Goal: Information Seeking & Learning: Get advice/opinions

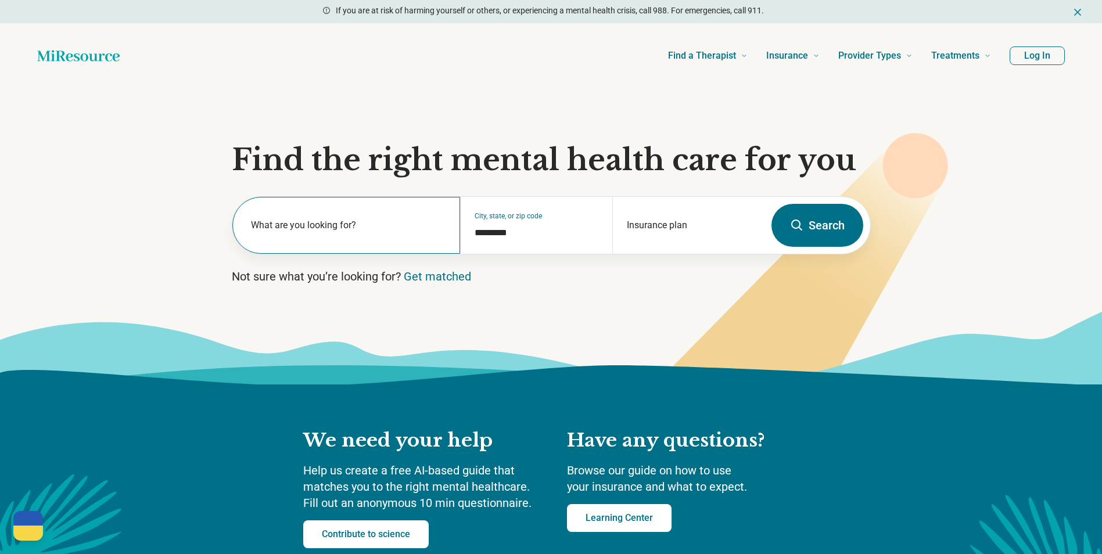
click at [379, 227] on label "What are you looking for?" at bounding box center [349, 225] width 196 height 14
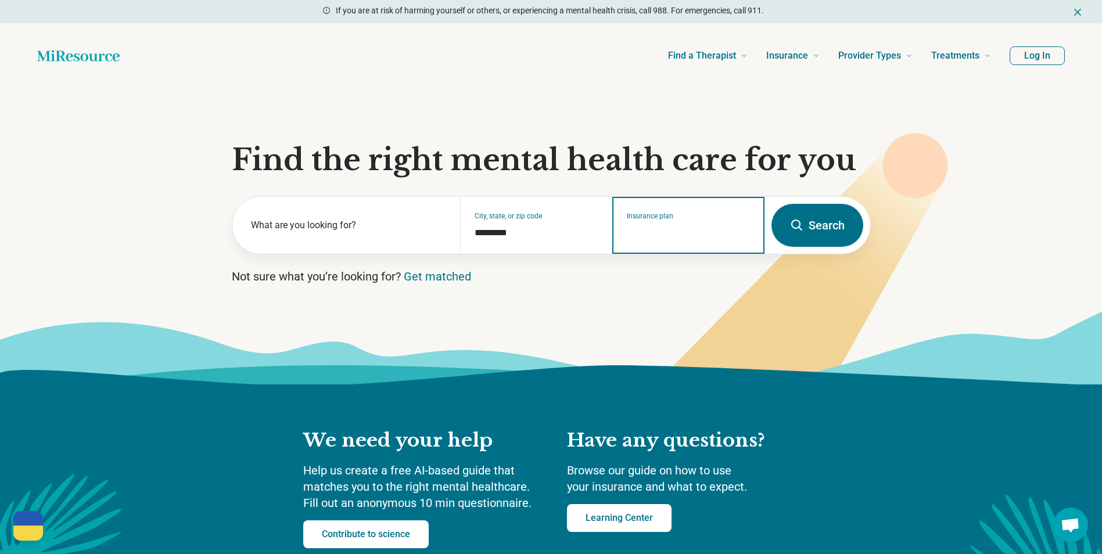
click at [691, 228] on input "Insurance plan" at bounding box center [689, 233] width 124 height 14
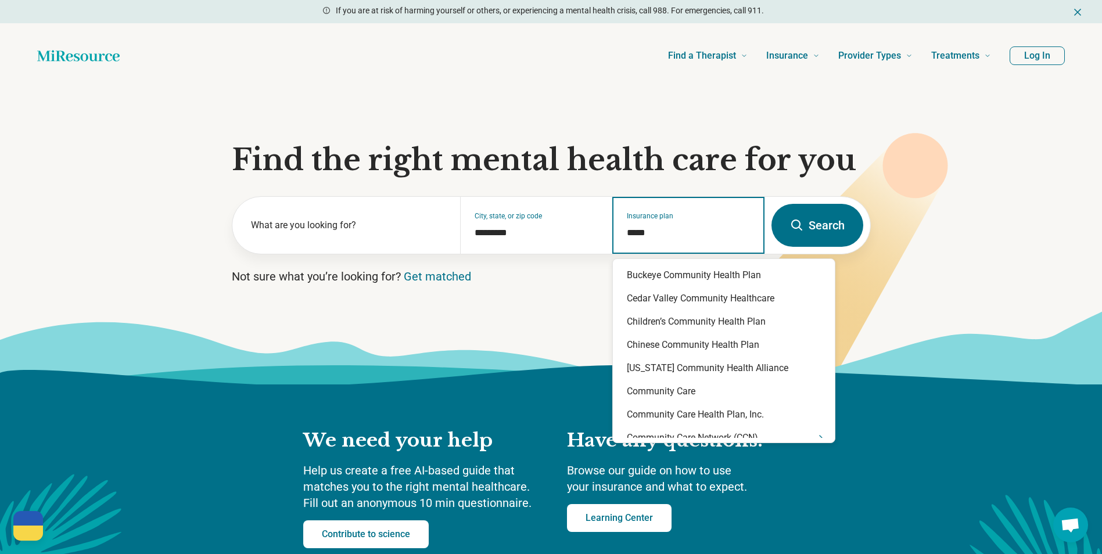
type input "******"
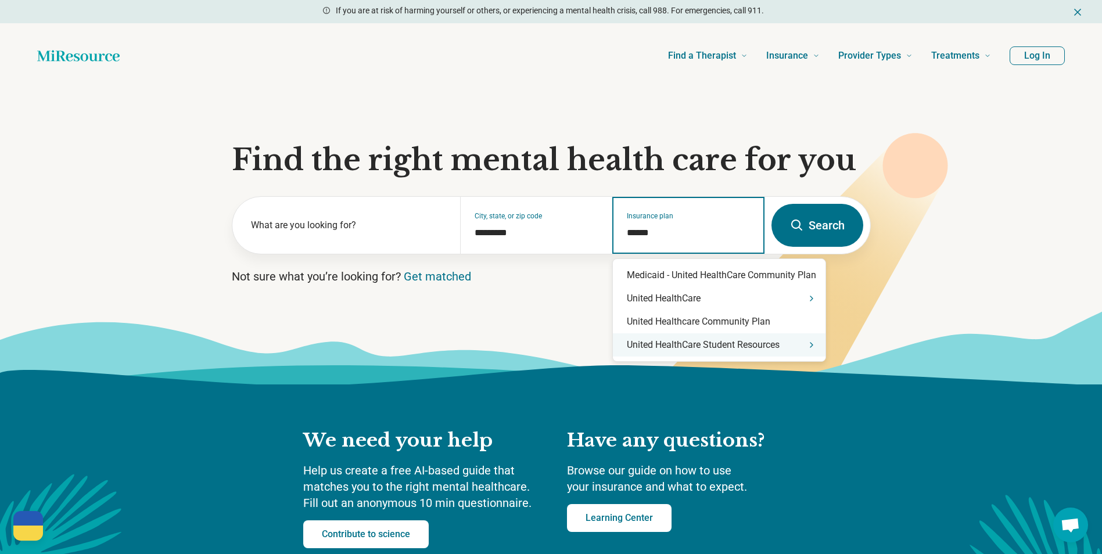
click at [819, 345] on div "United HealthCare Student Resources" at bounding box center [719, 344] width 213 height 23
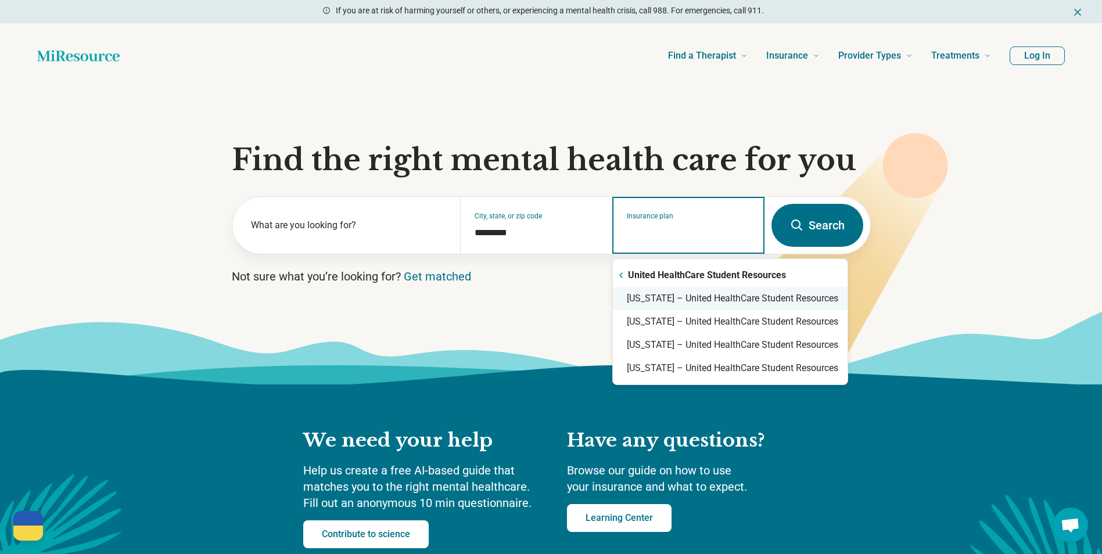
click at [795, 297] on div "Arizona – United HealthCare Student Resources" at bounding box center [730, 298] width 235 height 23
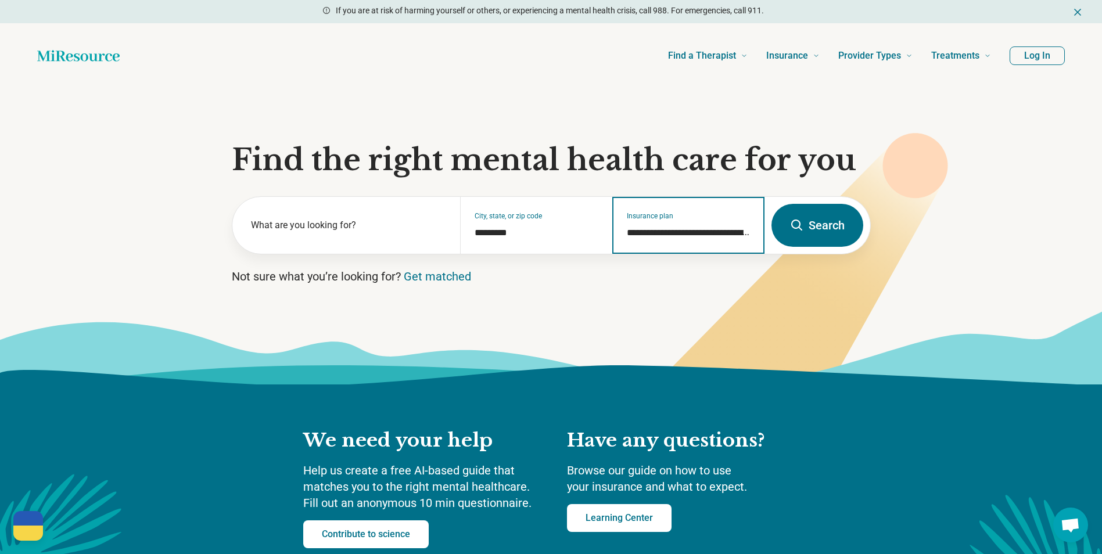
type input "**********"
click at [805, 241] on button "Search" at bounding box center [818, 225] width 92 height 43
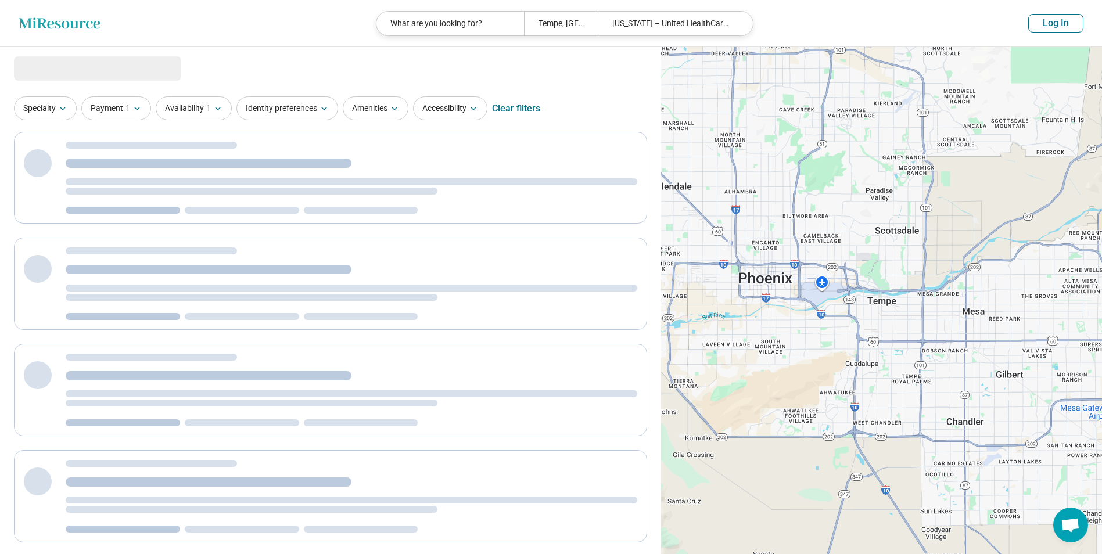
select select "***"
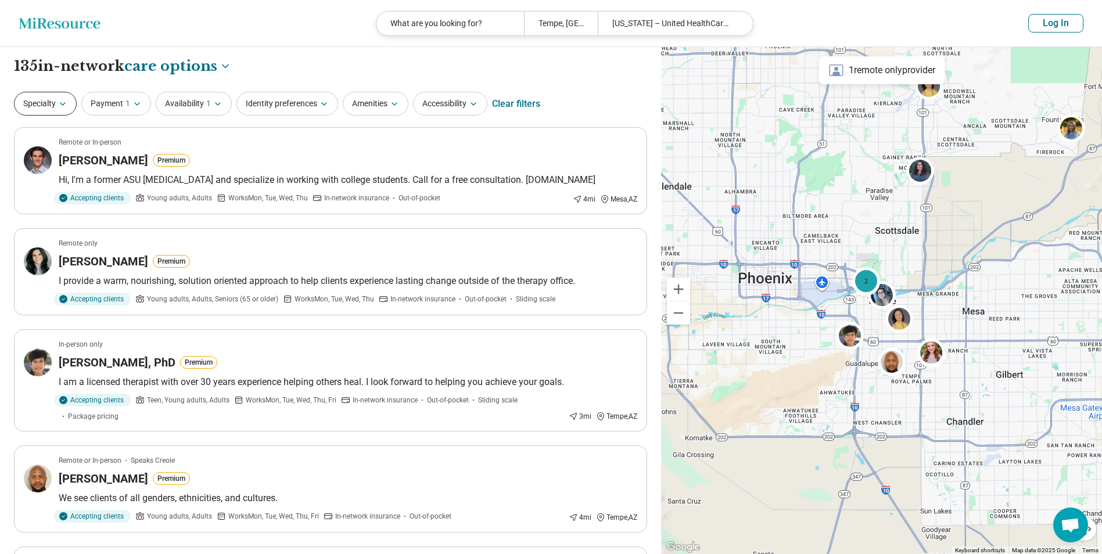
click at [52, 114] on button "Specialty" at bounding box center [45, 104] width 63 height 24
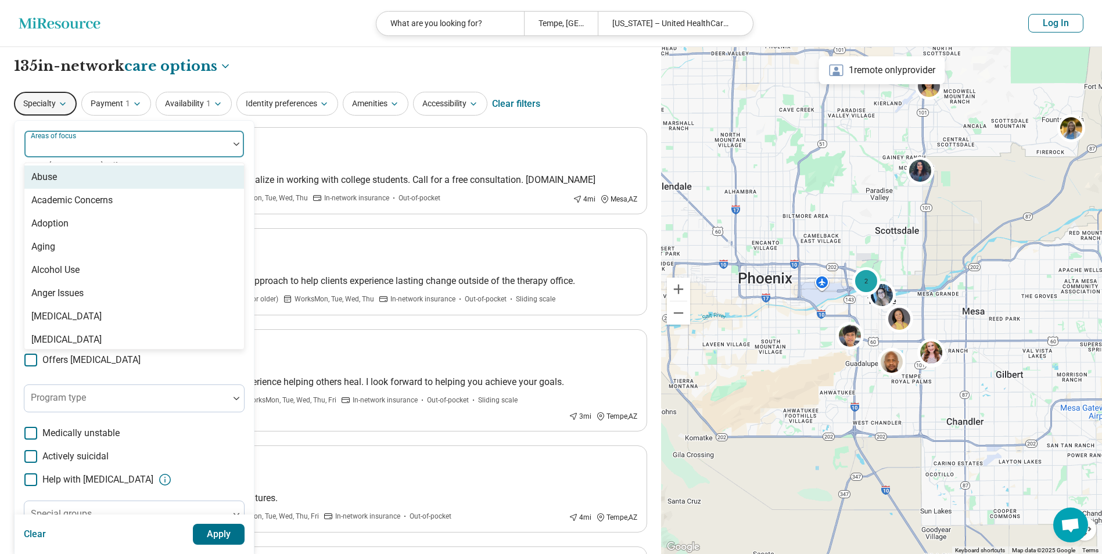
click at [74, 151] on div at bounding box center [126, 149] width 195 height 16
type input "***"
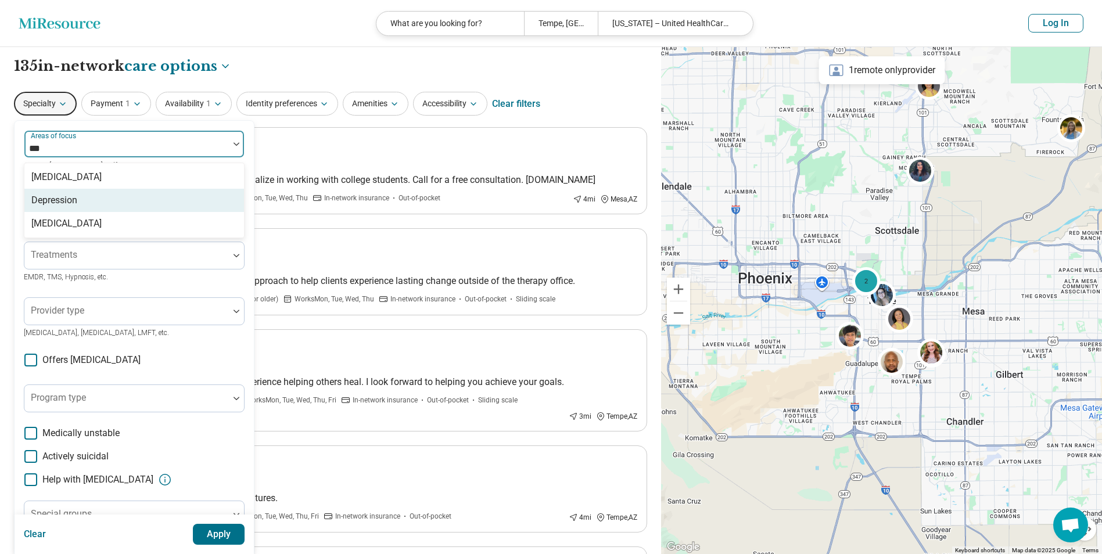
click at [79, 193] on div "Depression" at bounding box center [134, 200] width 220 height 23
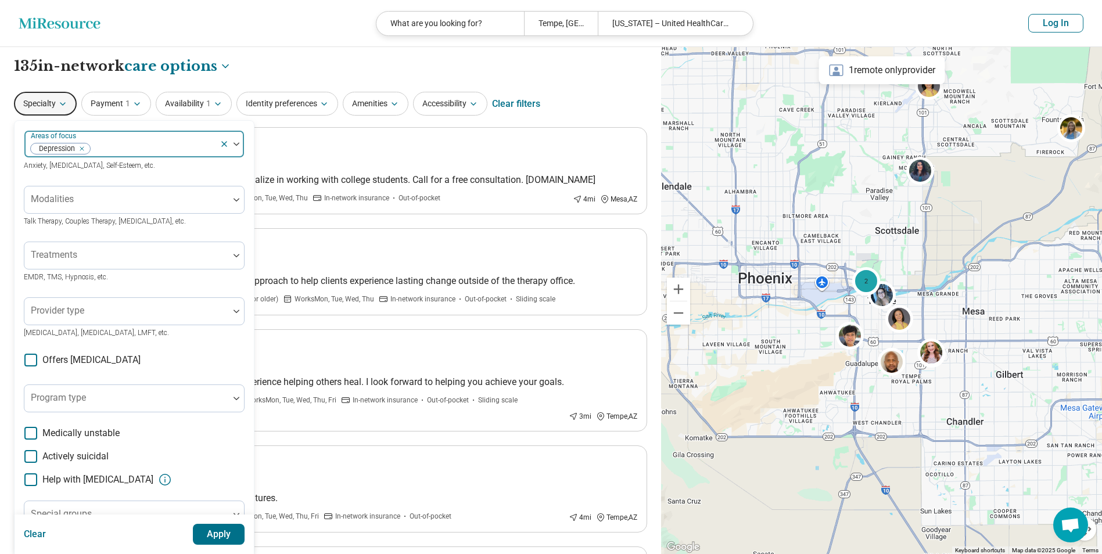
click at [131, 142] on div at bounding box center [153, 149] width 124 height 16
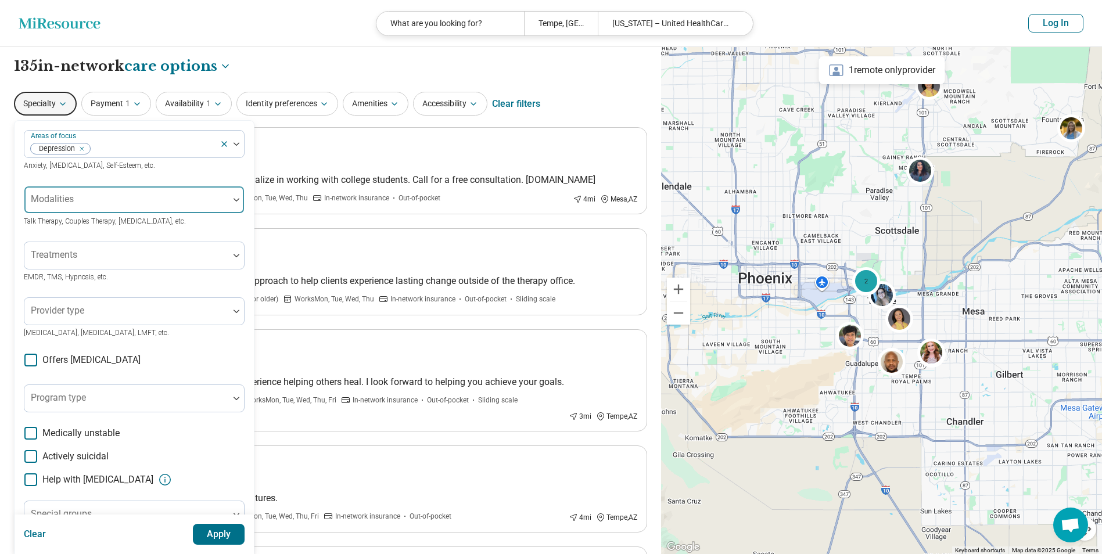
click at [106, 193] on div at bounding box center [126, 200] width 205 height 26
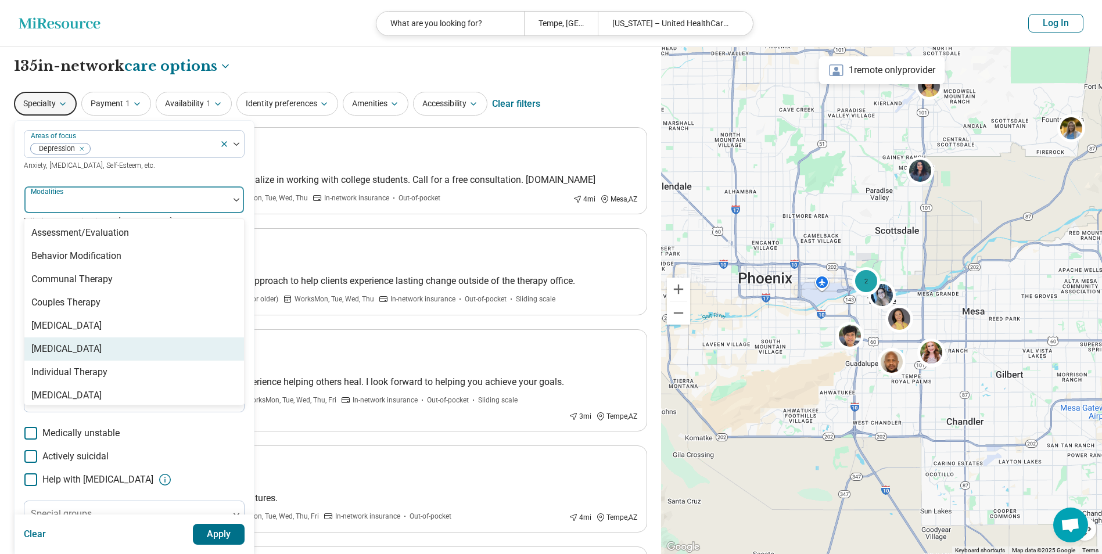
scroll to position [5, 0]
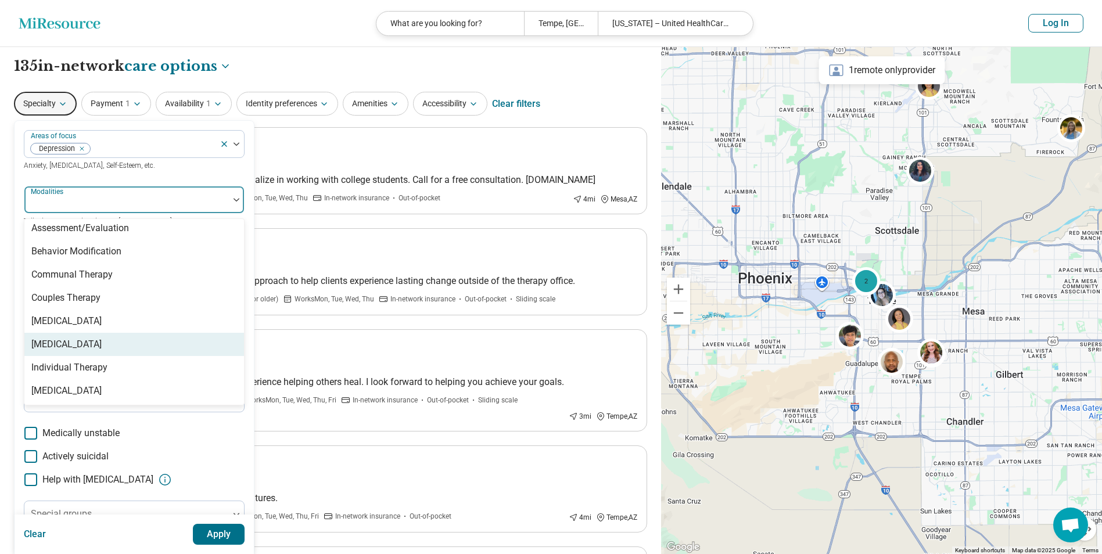
click at [129, 360] on div "Individual Therapy" at bounding box center [134, 367] width 220 height 23
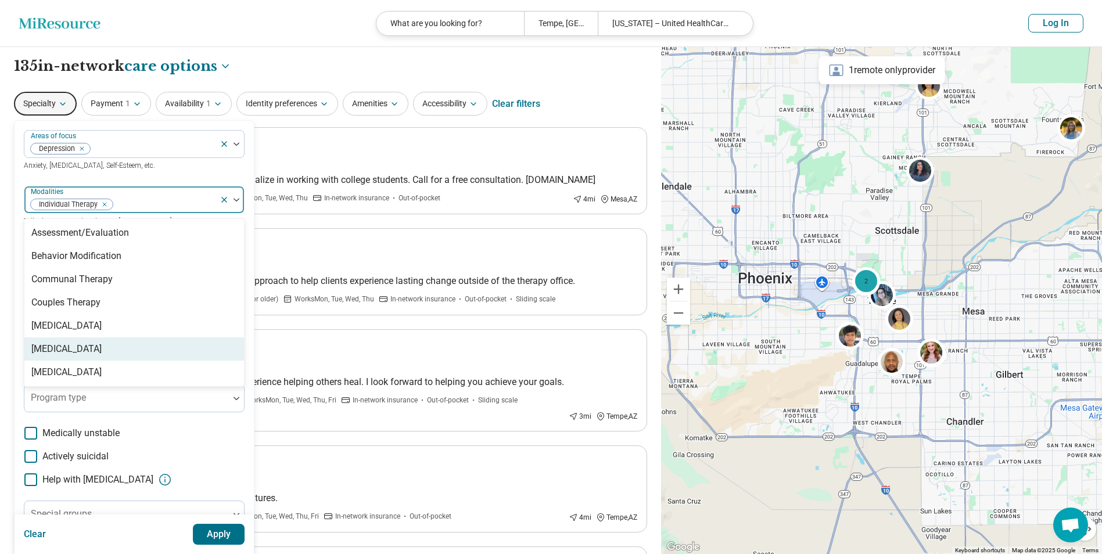
scroll to position [0, 0]
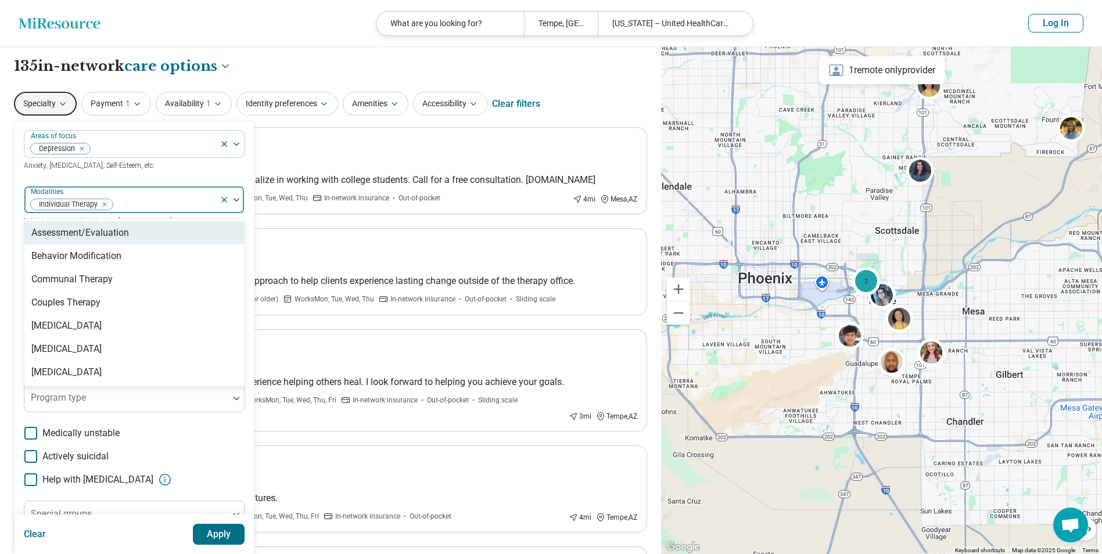
click at [149, 182] on div "Areas of focus Depression Anxiety, Depression, Self-Esteem, etc. option Individ…" at bounding box center [134, 357] width 221 height 454
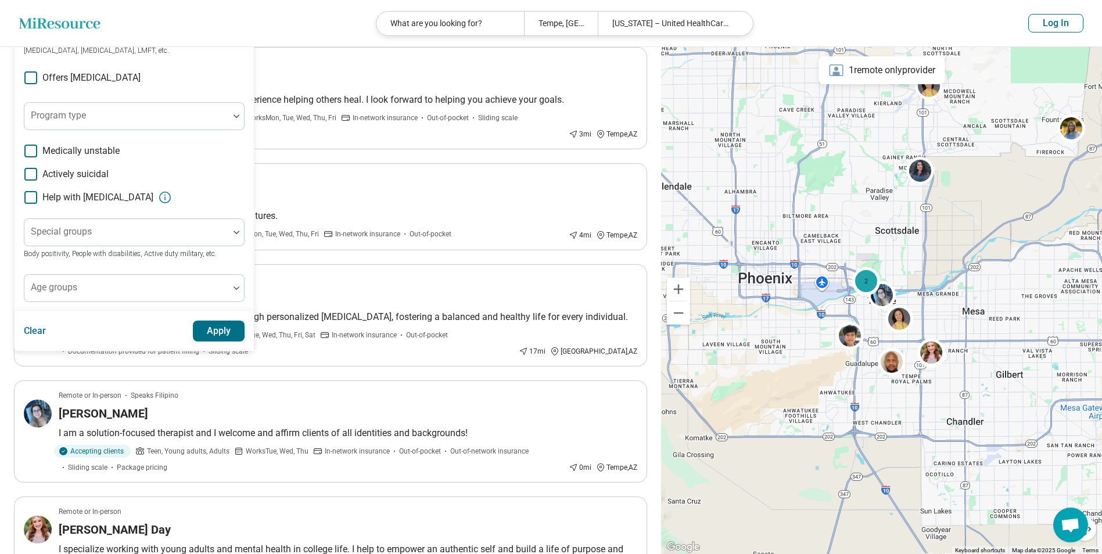
scroll to position [290, 0]
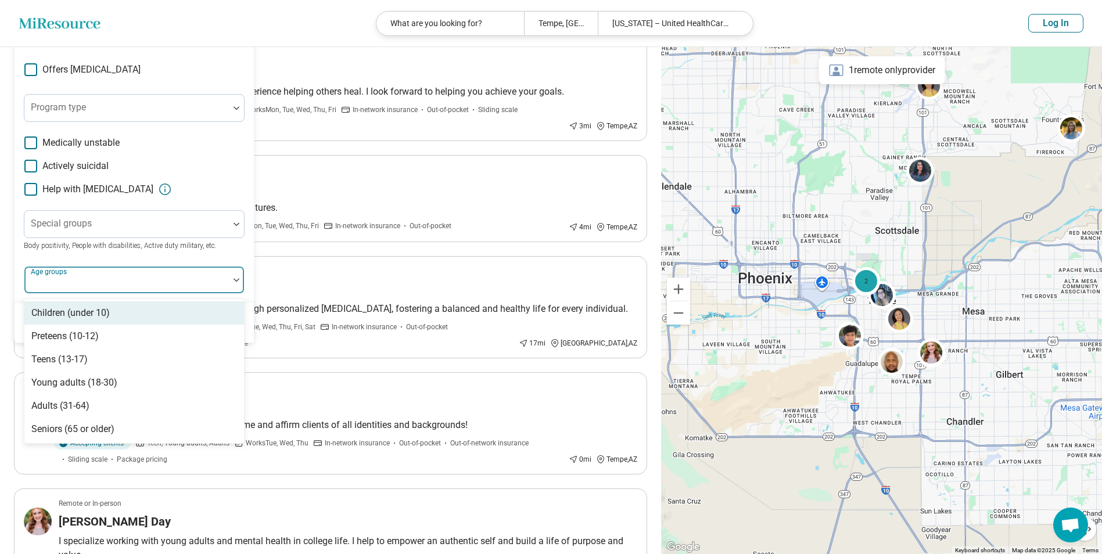
click at [112, 275] on div at bounding box center [126, 280] width 205 height 26
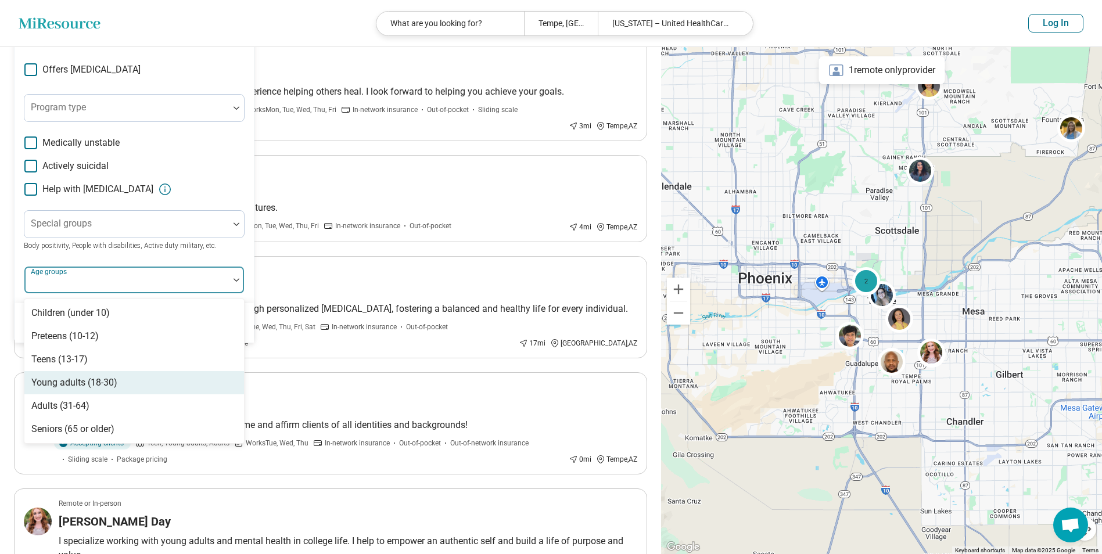
click at [99, 375] on div "Young adults (18-30)" at bounding box center [134, 382] width 220 height 23
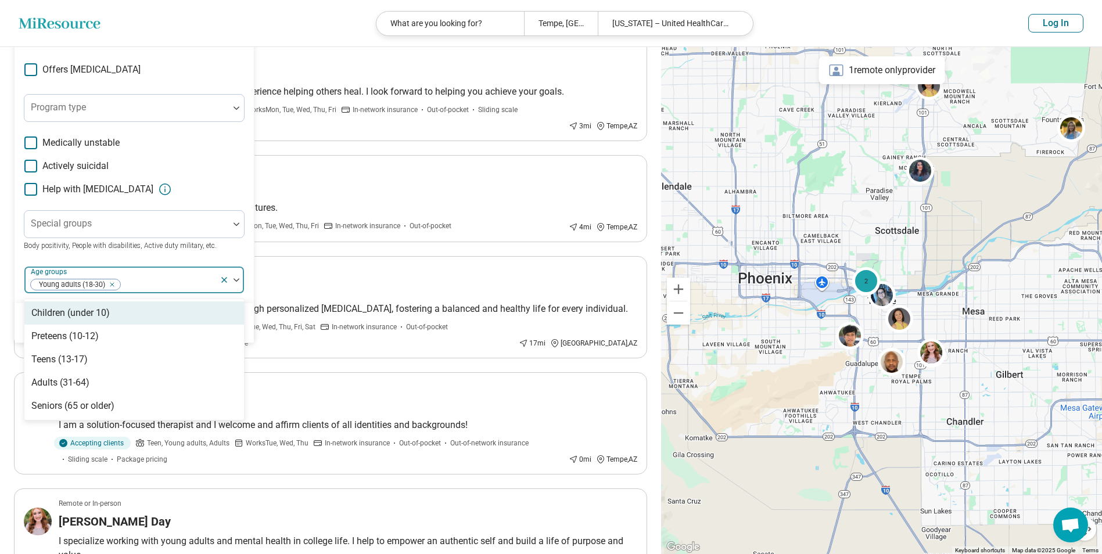
click at [155, 274] on div "Young adults (18-30)" at bounding box center [121, 280] width 195 height 26
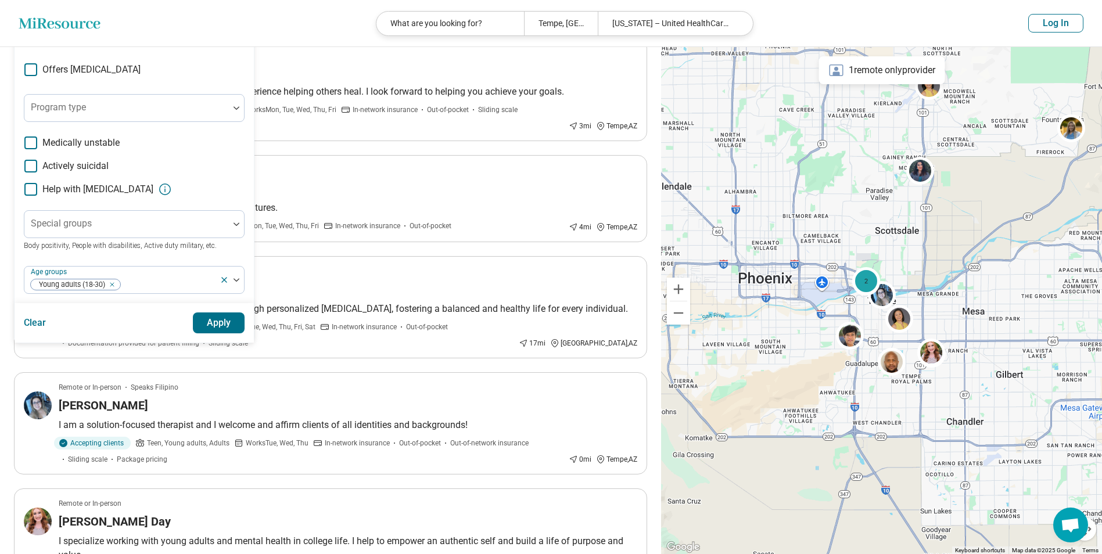
click at [222, 331] on button "Apply" at bounding box center [219, 323] width 52 height 21
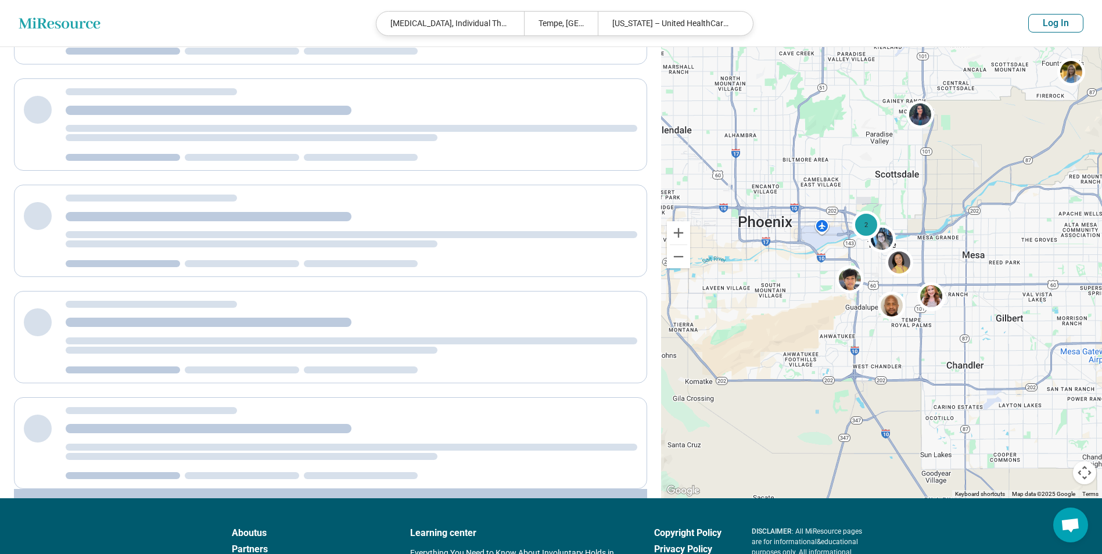
scroll to position [0, 0]
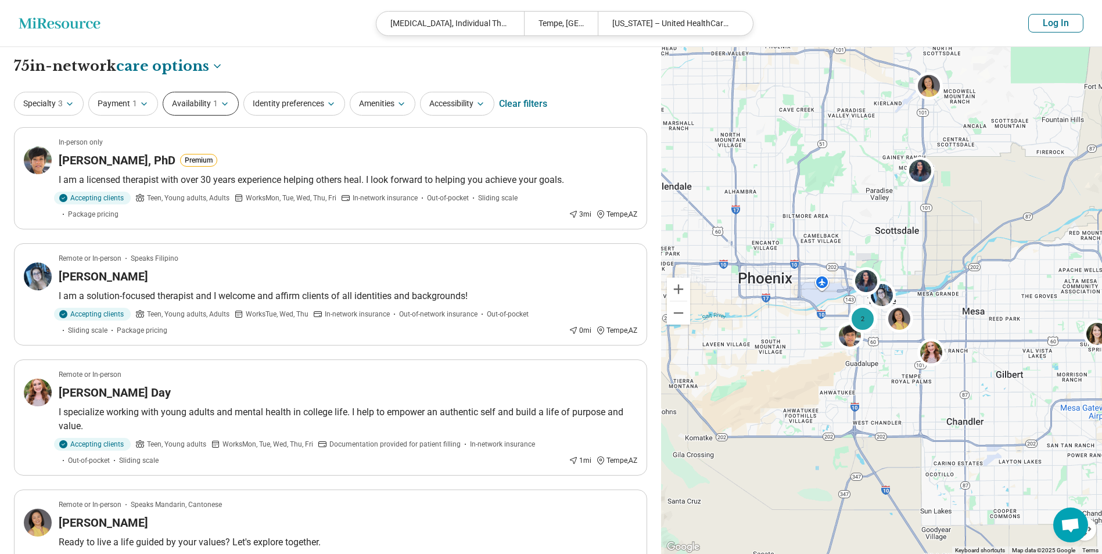
click at [214, 104] on span "1" at bounding box center [215, 104] width 5 height 12
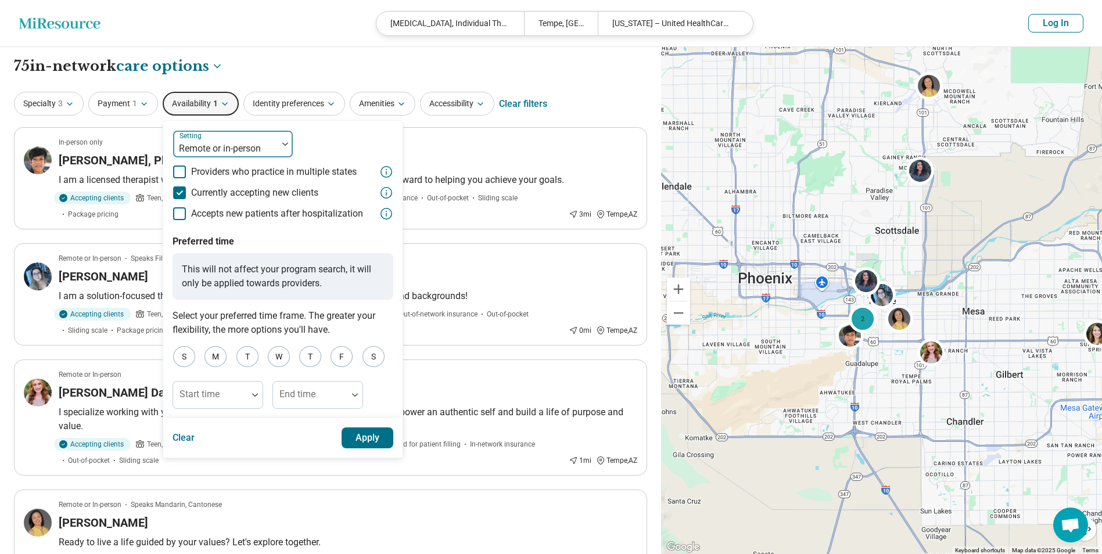
click at [223, 145] on div at bounding box center [225, 149] width 95 height 16
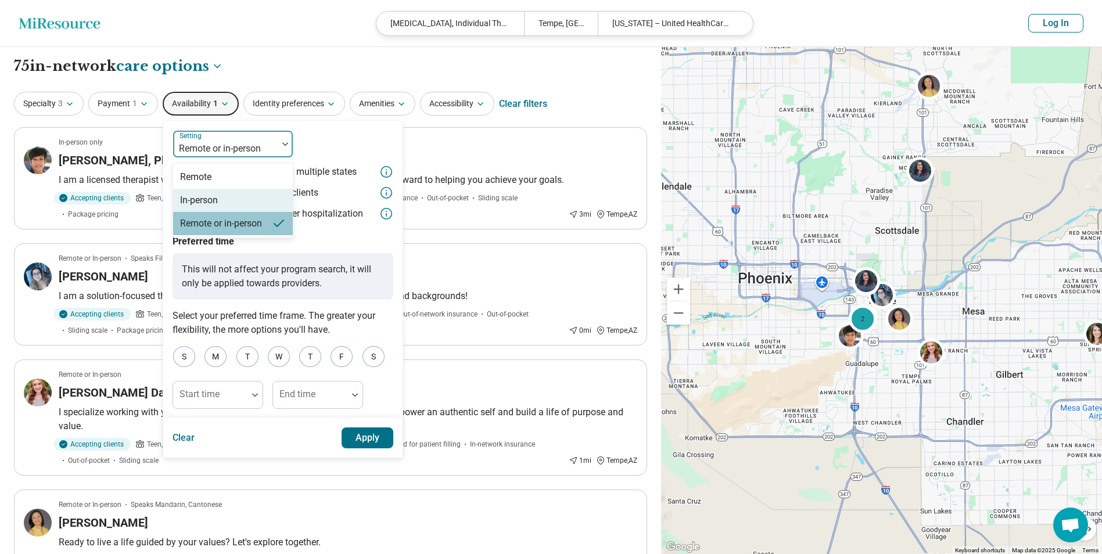
click at [209, 203] on div "In-person" at bounding box center [199, 200] width 38 height 14
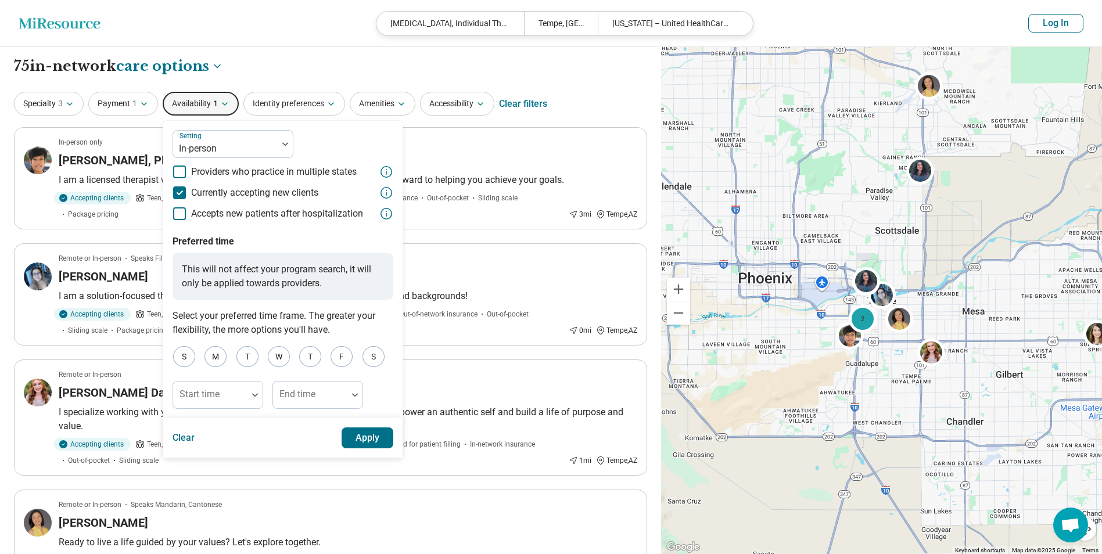
drag, startPoint x: 351, startPoint y: 425, endPoint x: 354, endPoint y: 435, distance: 11.0
click at [351, 426] on div "Clear Apply" at bounding box center [282, 438] width 239 height 40
click at [356, 436] on button "Apply" at bounding box center [368, 438] width 52 height 21
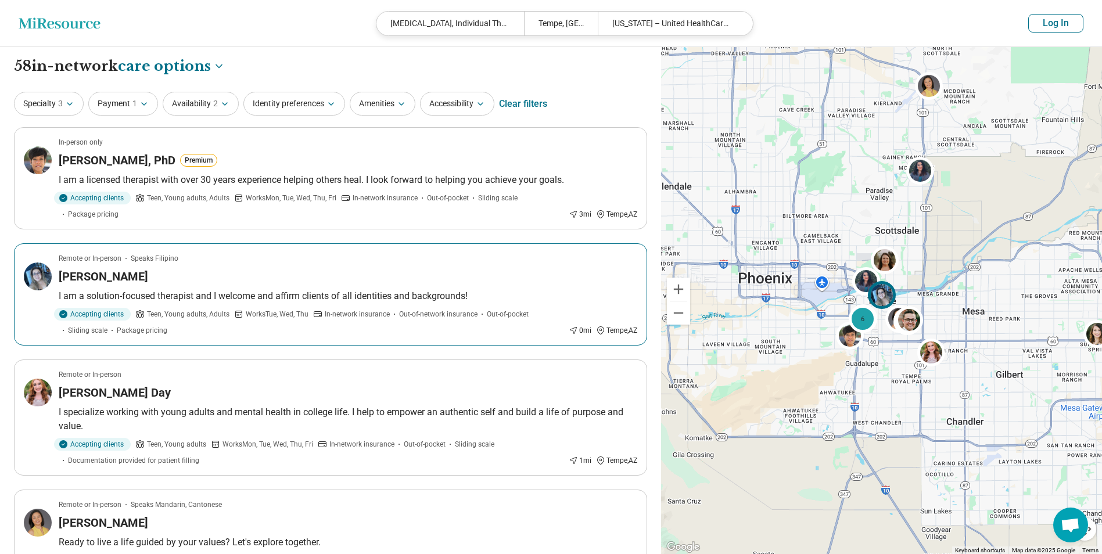
click at [196, 270] on div "Abbey Viado" at bounding box center [348, 276] width 579 height 16
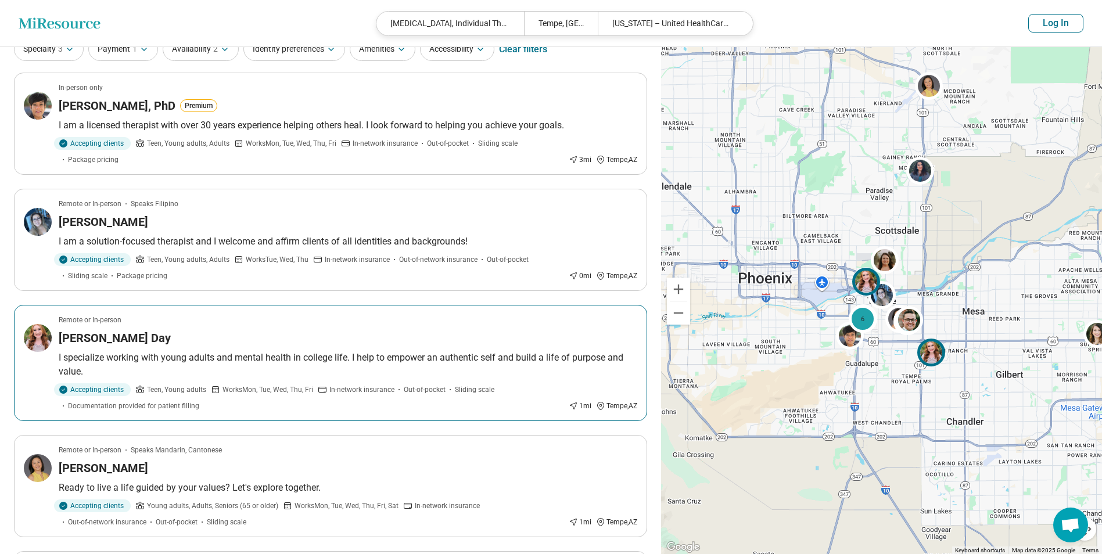
scroll to position [116, 0]
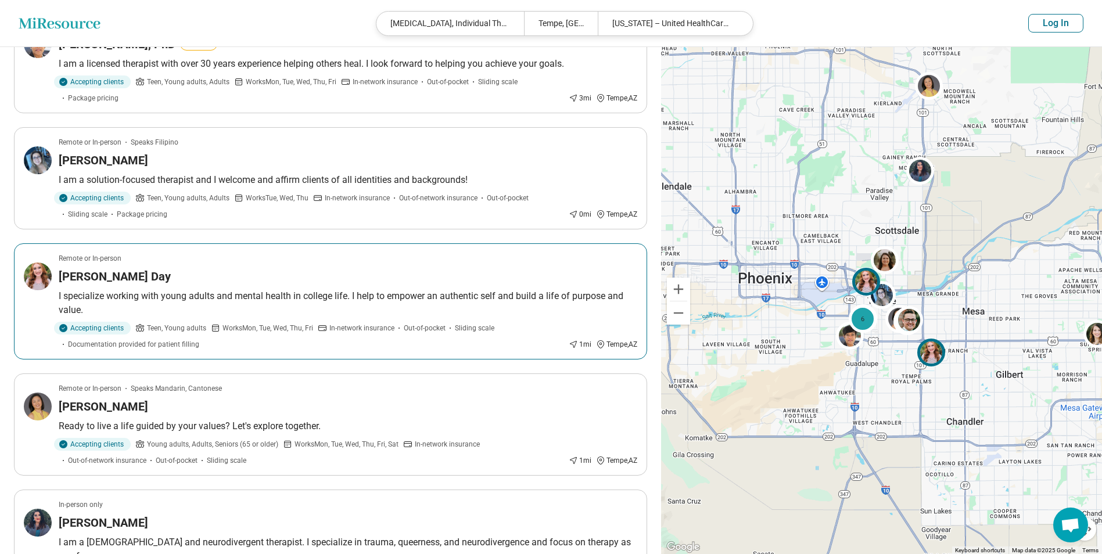
click at [280, 288] on article "Remote or In-person Rebekah Day I specialize working with young adults and ment…" at bounding box center [330, 301] width 633 height 116
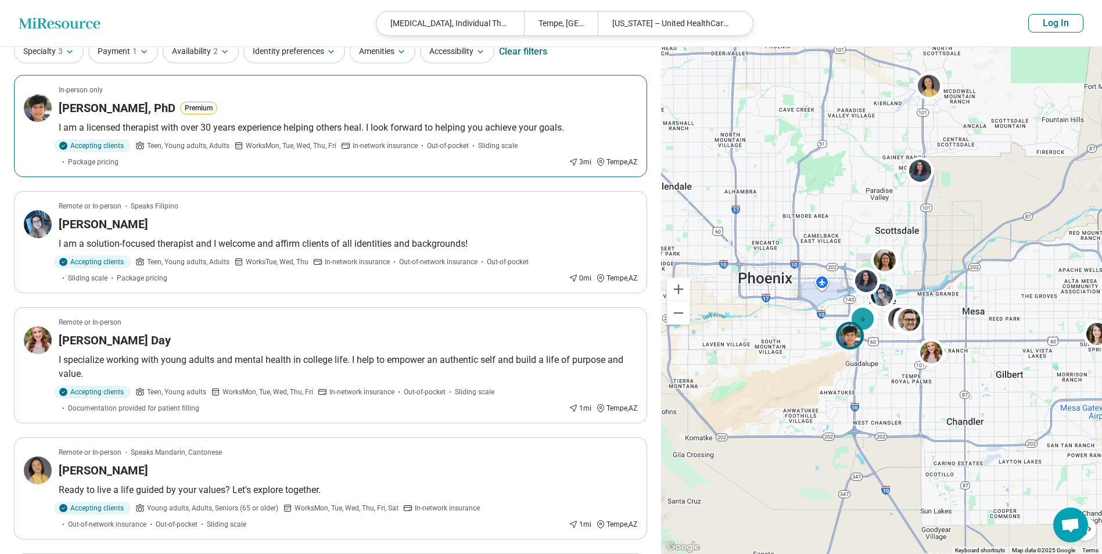
scroll to position [0, 0]
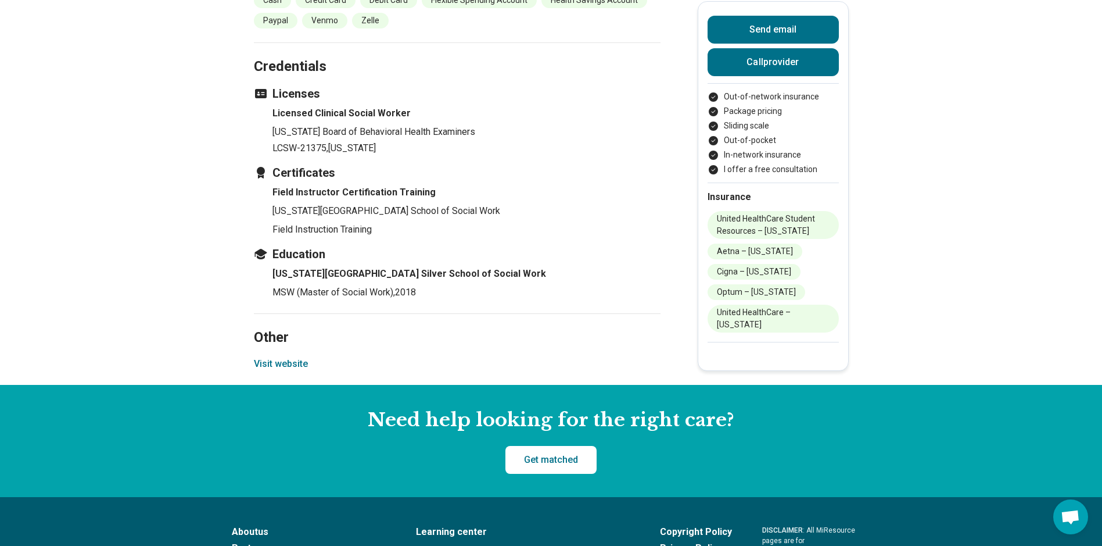
scroll to position [1452, 0]
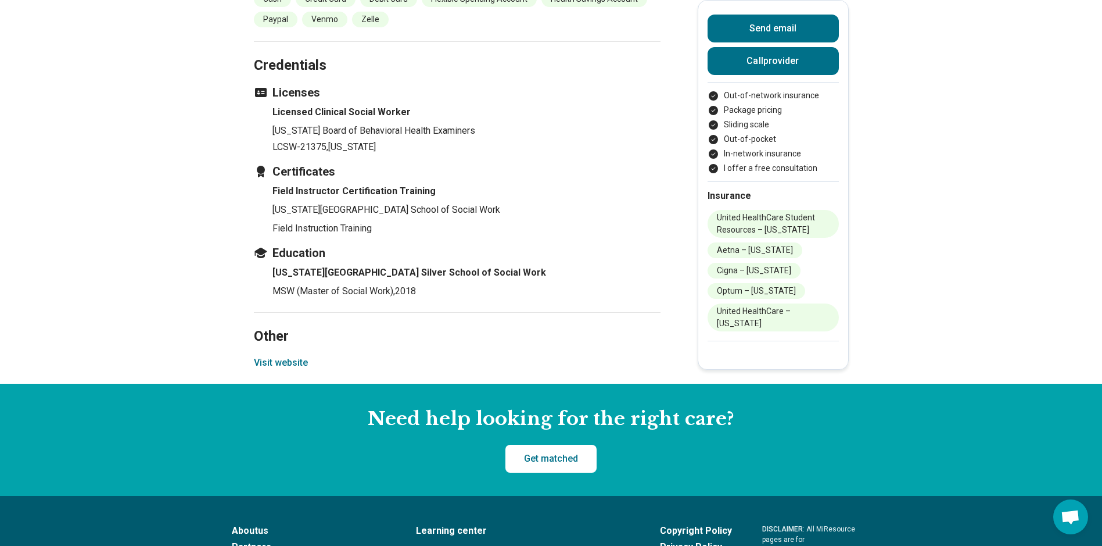
click at [280, 356] on button "Visit website" at bounding box center [281, 363] width 54 height 14
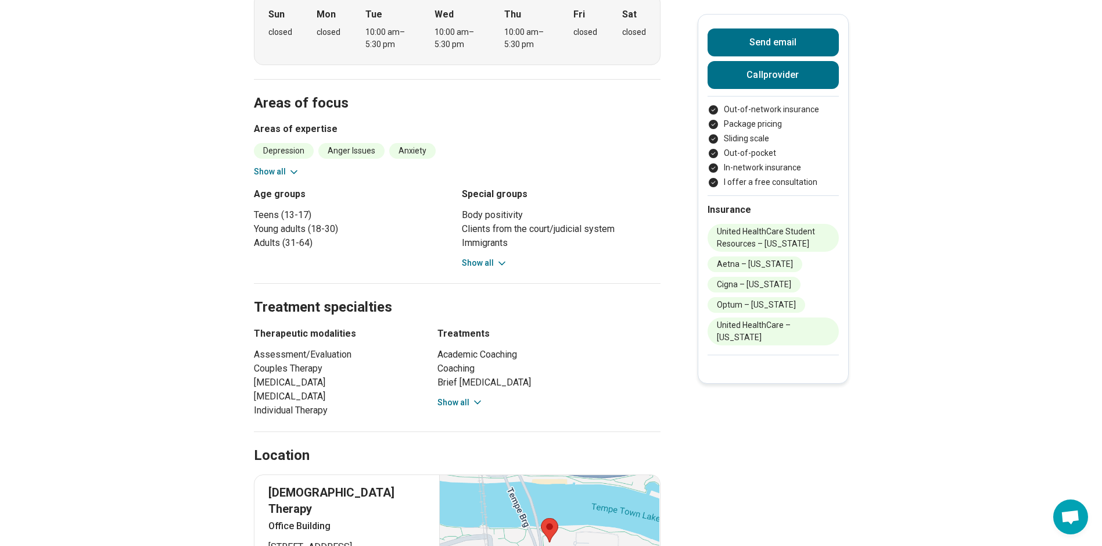
scroll to position [232, 0]
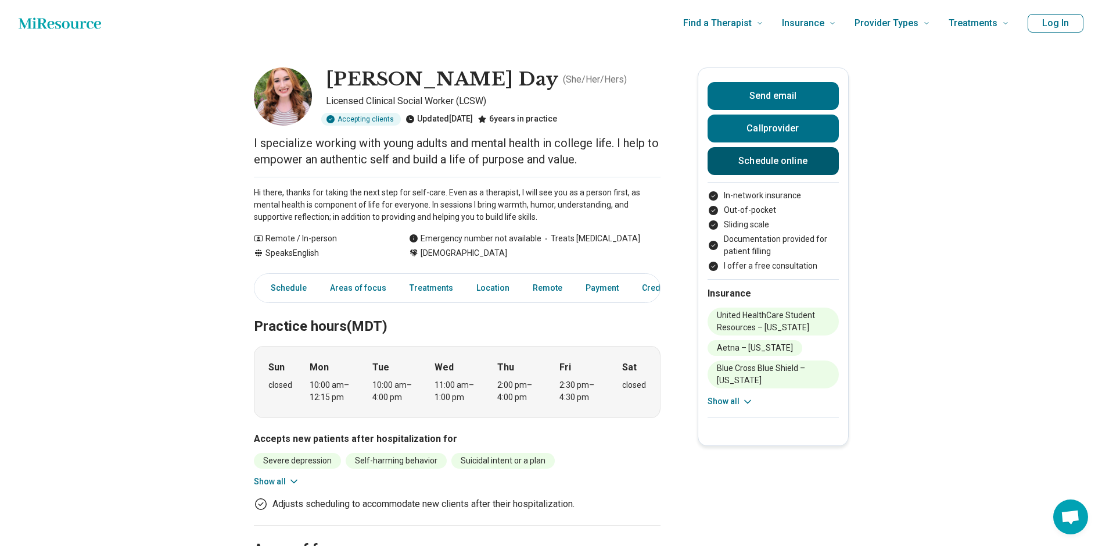
click at [759, 160] on link "Schedule online" at bounding box center [773, 161] width 131 height 28
